Goal: Transaction & Acquisition: Download file/media

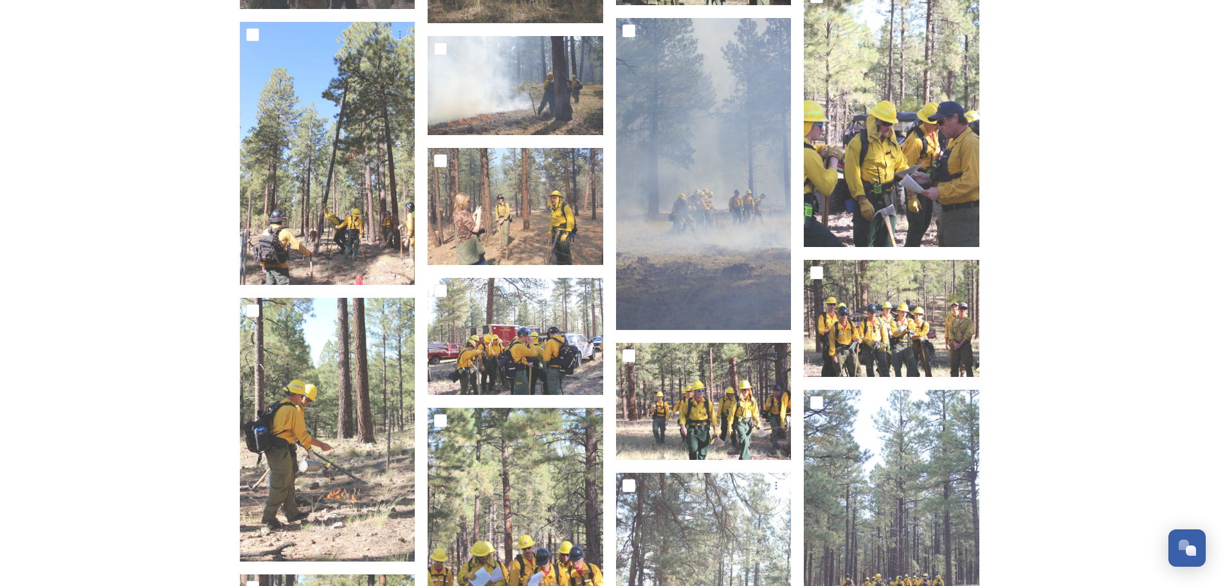
scroll to position [4451, 0]
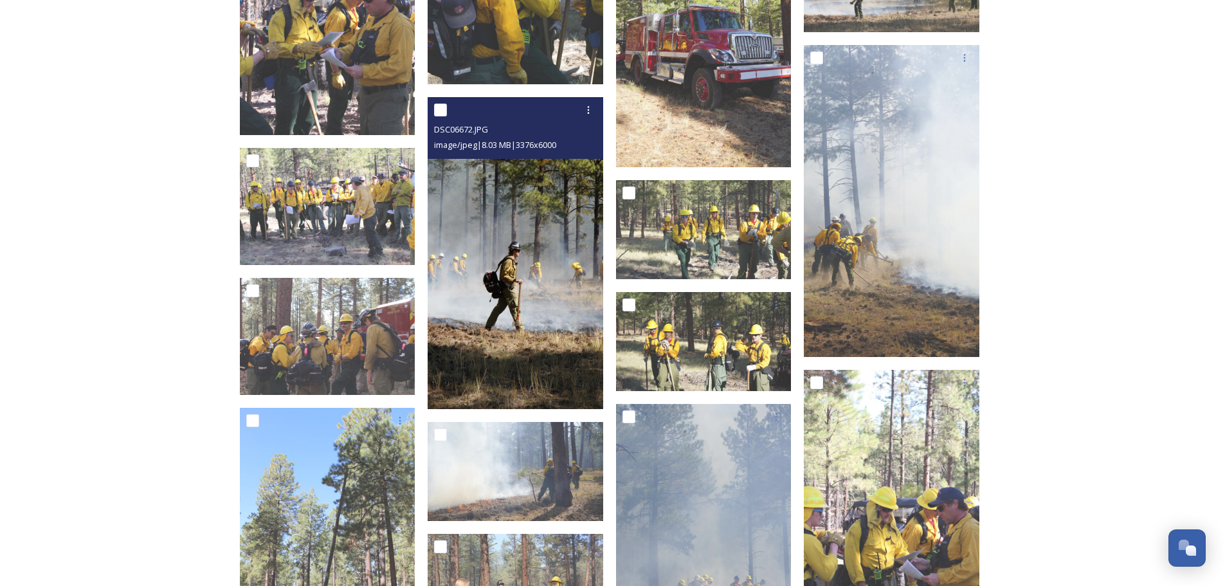
click at [559, 299] on img at bounding box center [516, 253] width 176 height 312
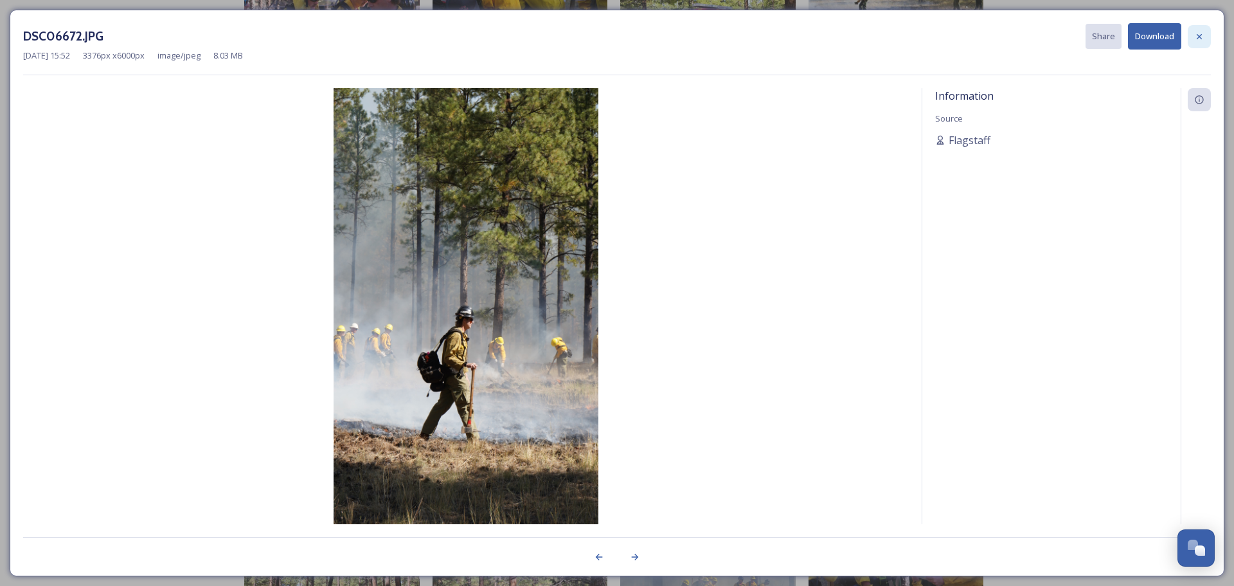
click at [1204, 39] on icon at bounding box center [1200, 37] width 10 height 10
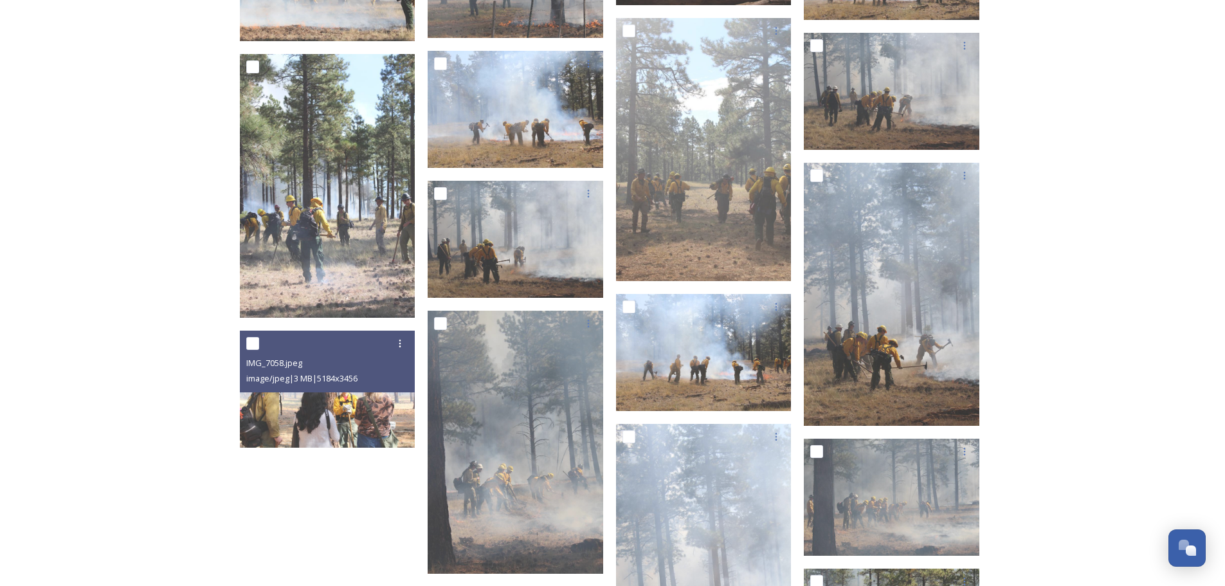
scroll to position [7537, 0]
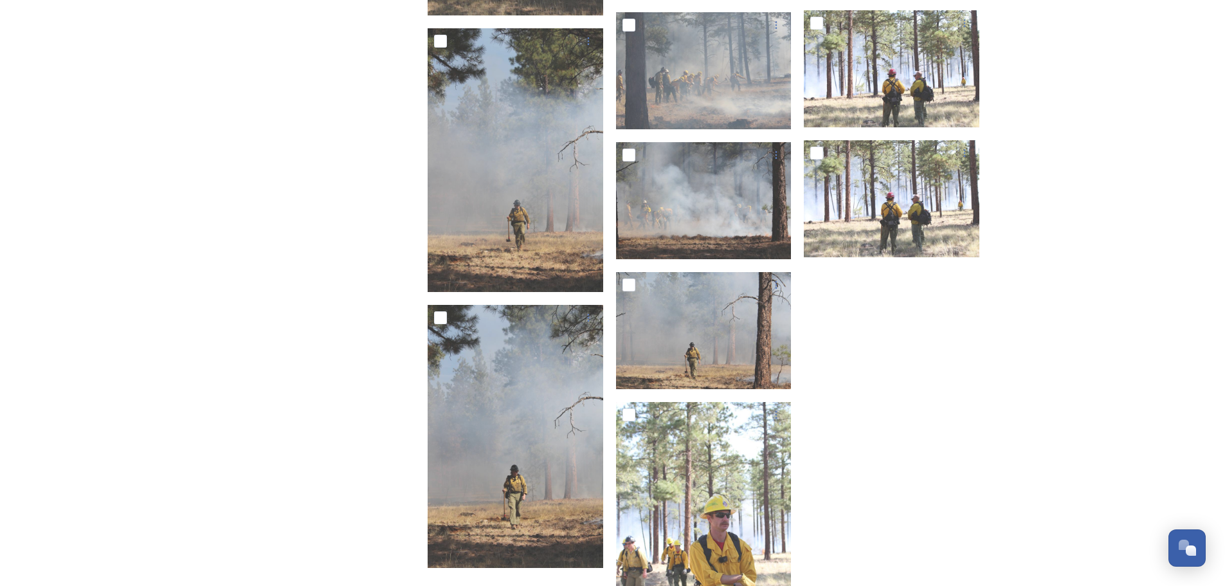
scroll to position [8244, 0]
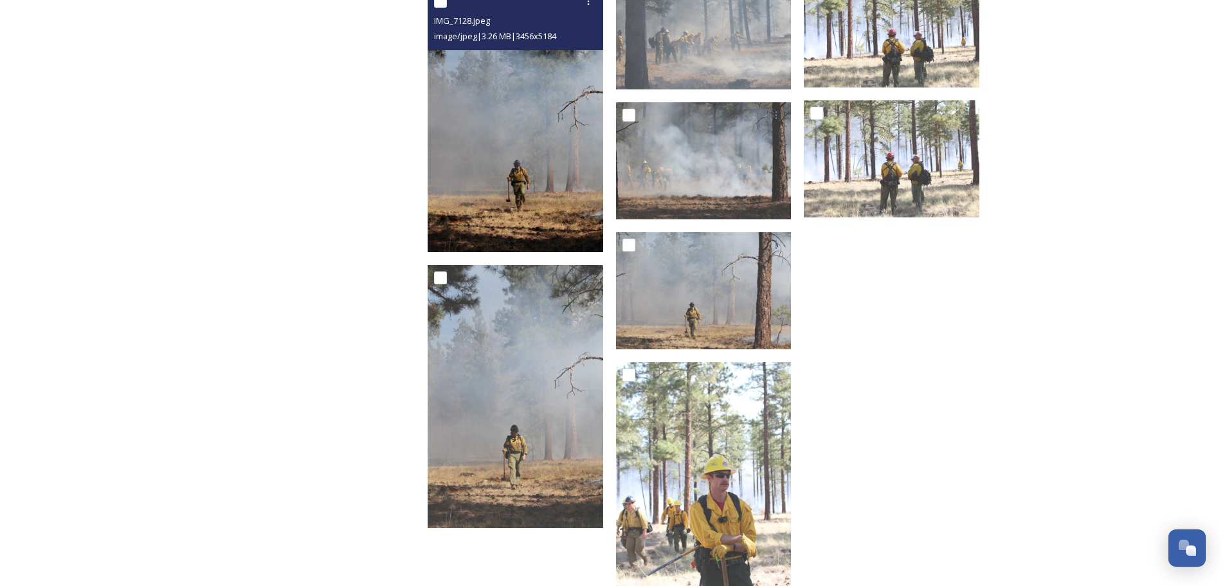
click at [562, 182] on img at bounding box center [516, 120] width 176 height 264
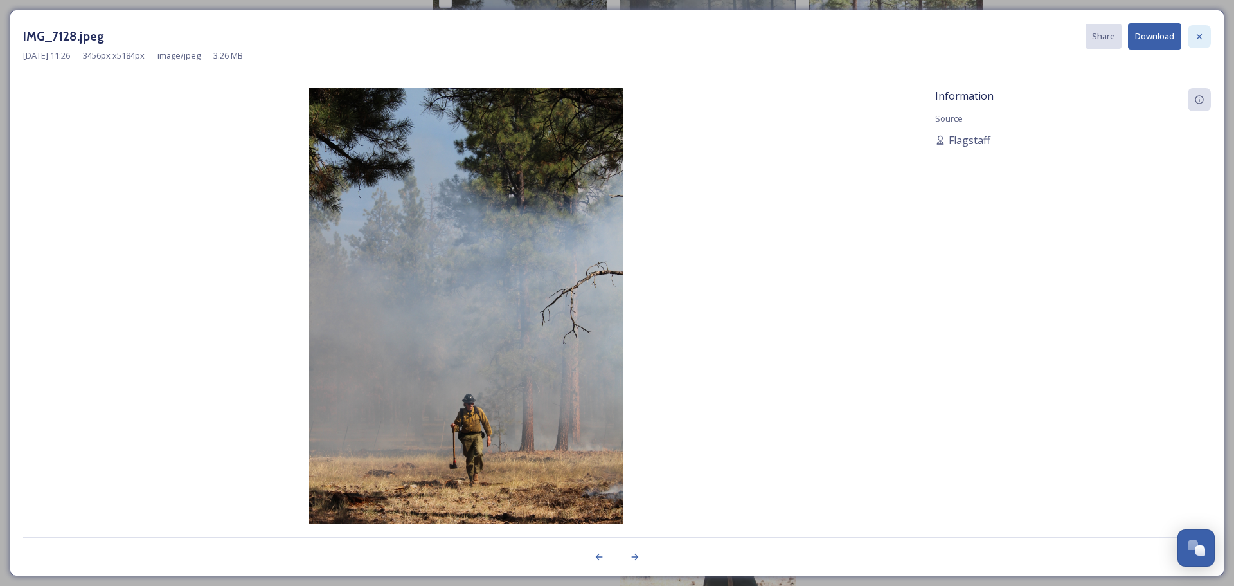
click at [1201, 34] on icon at bounding box center [1200, 37] width 10 height 10
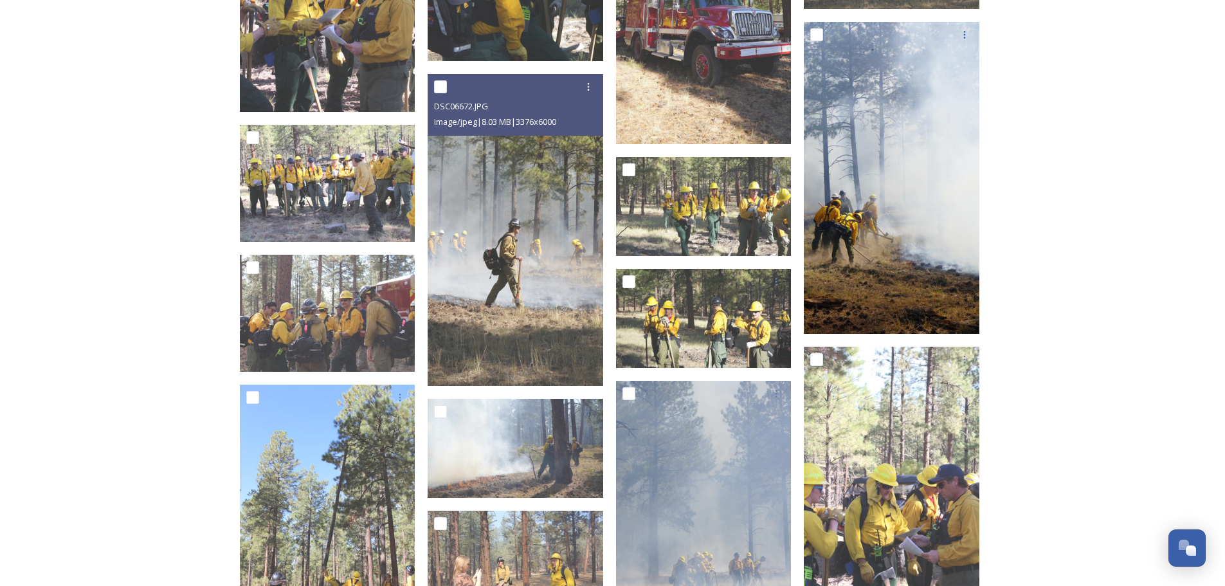
scroll to position [4451, 0]
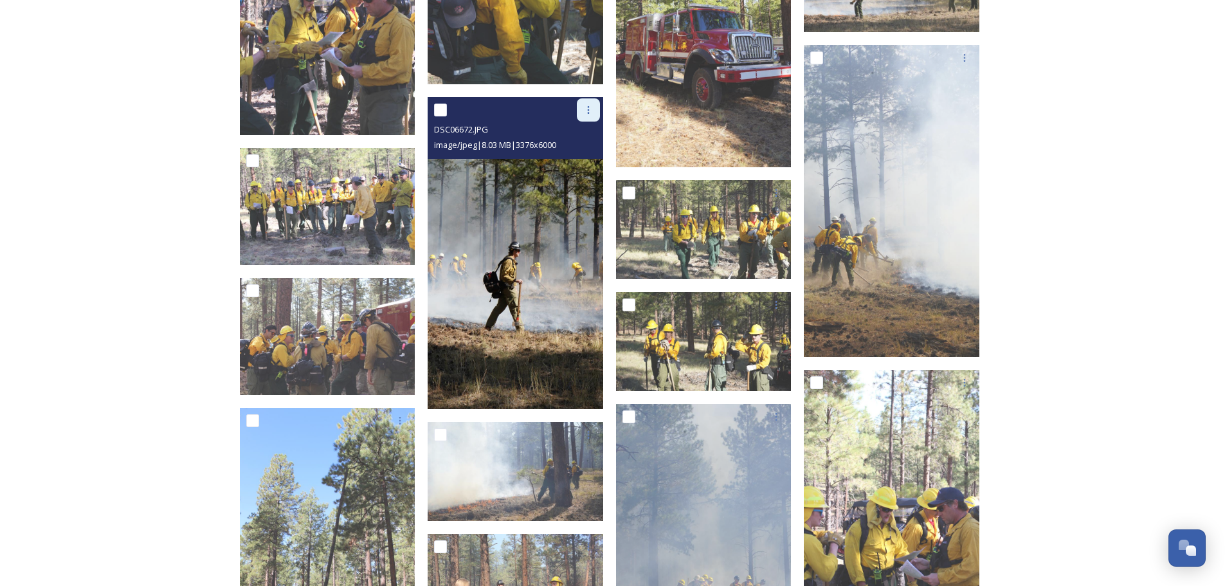
click at [591, 104] on div at bounding box center [588, 109] width 23 height 23
click at [586, 160] on span "Download" at bounding box center [573, 163] width 39 height 12
